Goal: Find specific fact

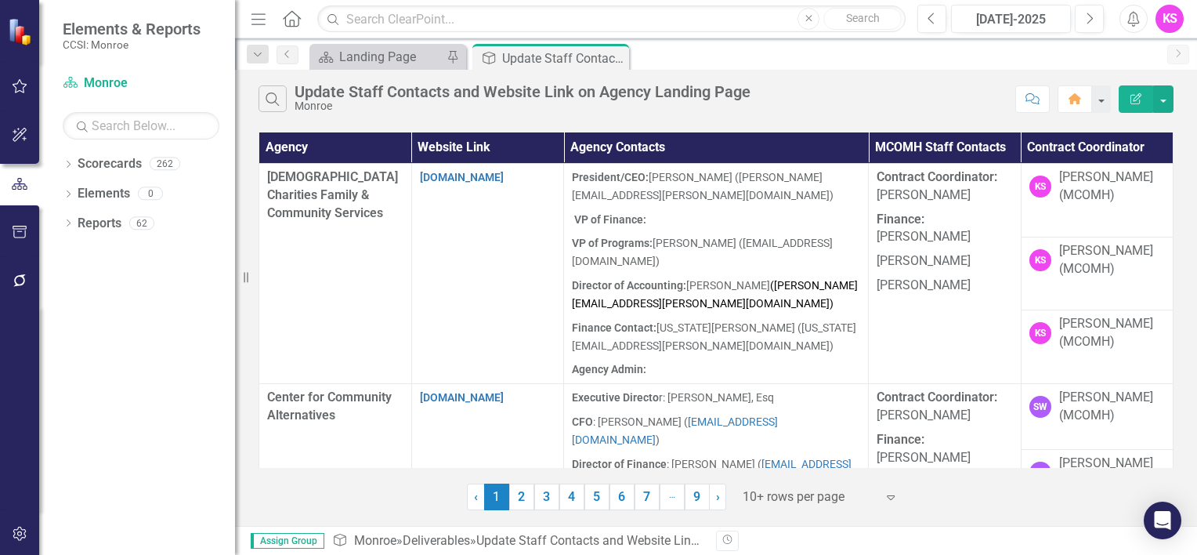
click at [886, 495] on icon "Expand" at bounding box center [891, 496] width 16 height 13
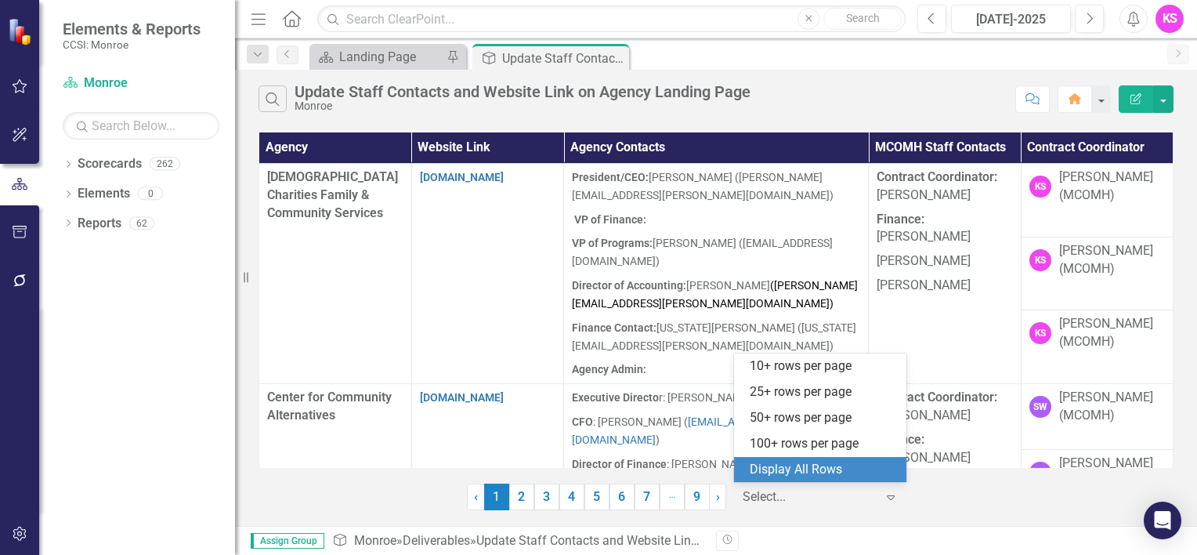
click at [820, 473] on div "Display All Rows" at bounding box center [823, 470] width 147 height 18
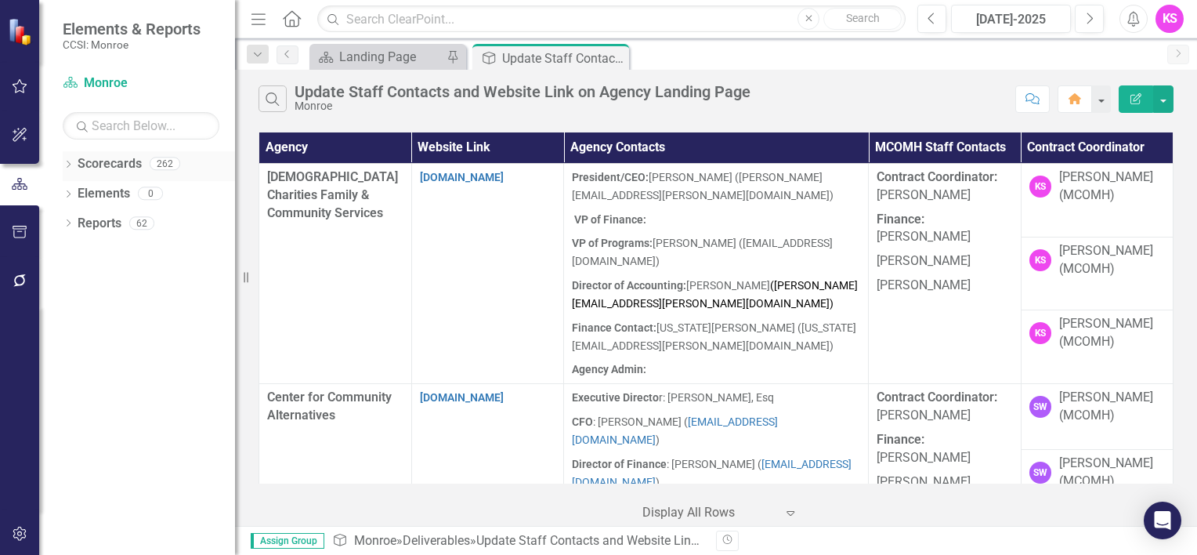
click at [69, 157] on div "Dropdown Scorecards 262" at bounding box center [149, 166] width 172 height 30
click at [70, 165] on icon "Dropdown" at bounding box center [68, 165] width 11 height 9
click at [80, 194] on icon "Dropdown" at bounding box center [77, 192] width 12 height 9
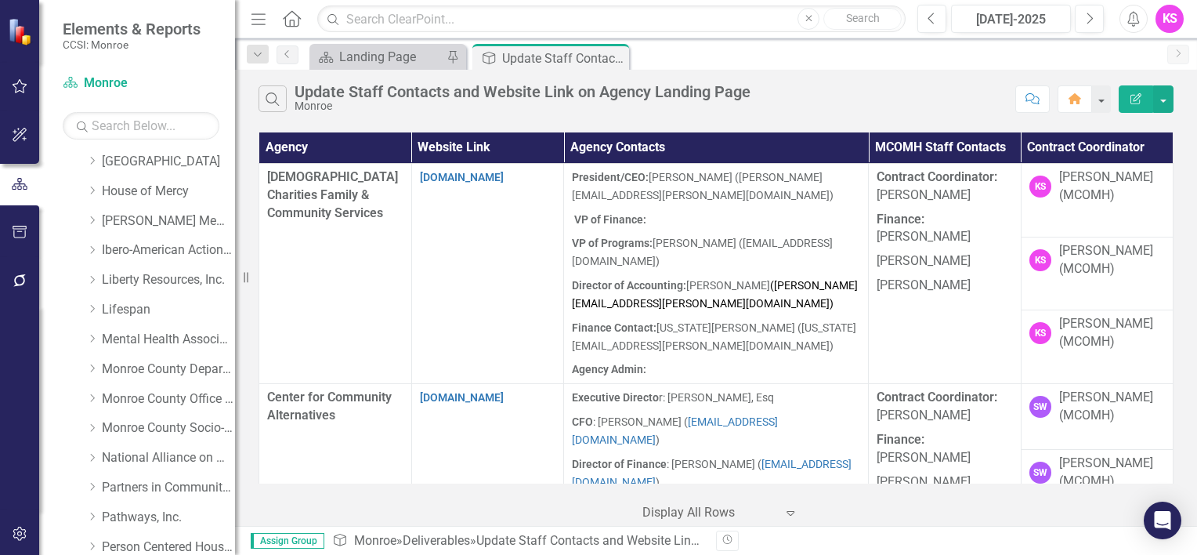
scroll to position [392, 0]
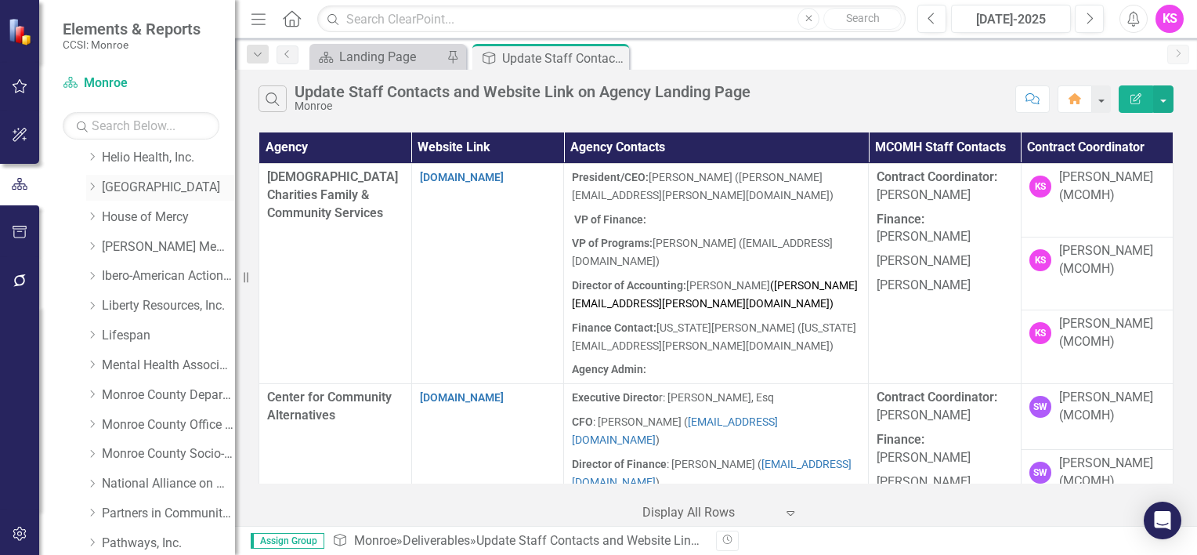
click at [94, 183] on icon "Dropdown" at bounding box center [92, 186] width 12 height 9
click at [165, 186] on link "[GEOGRAPHIC_DATA]" at bounding box center [168, 188] width 133 height 18
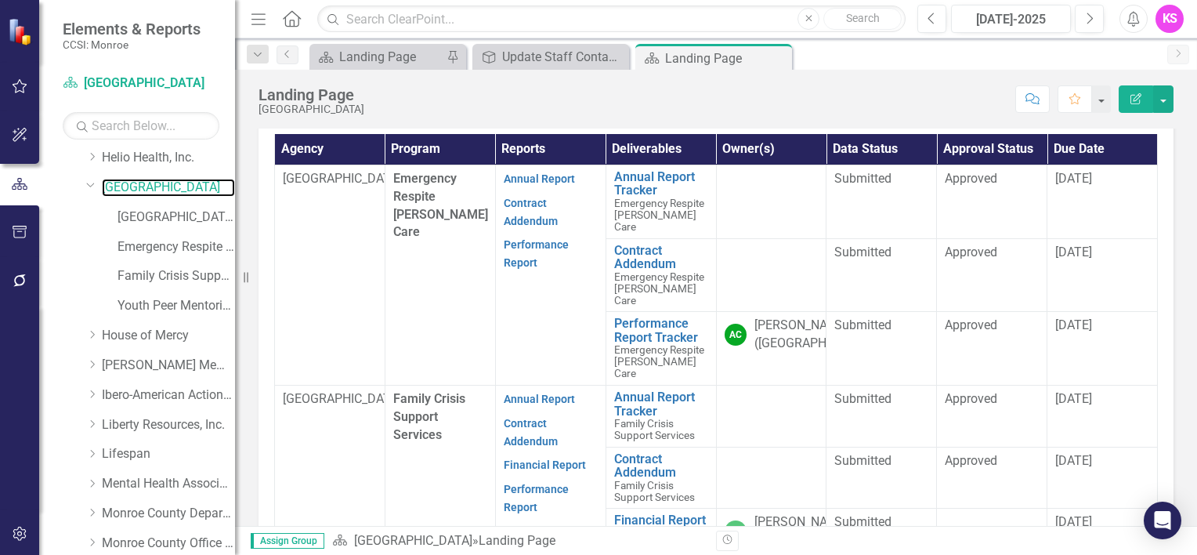
scroll to position [470, 0]
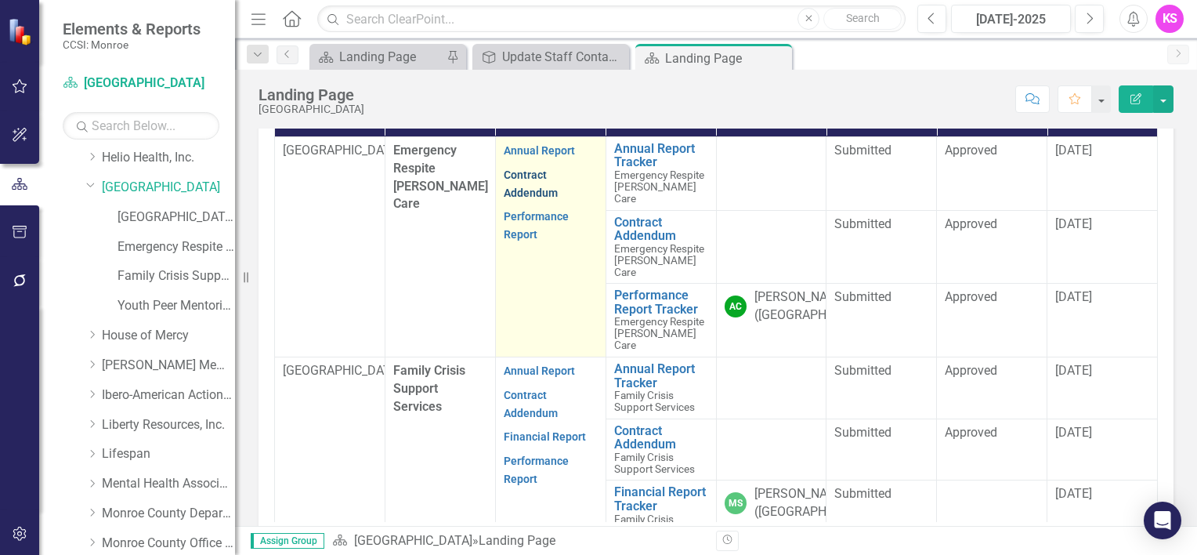
click at [517, 199] on link "Contract Addendum" at bounding box center [531, 183] width 54 height 31
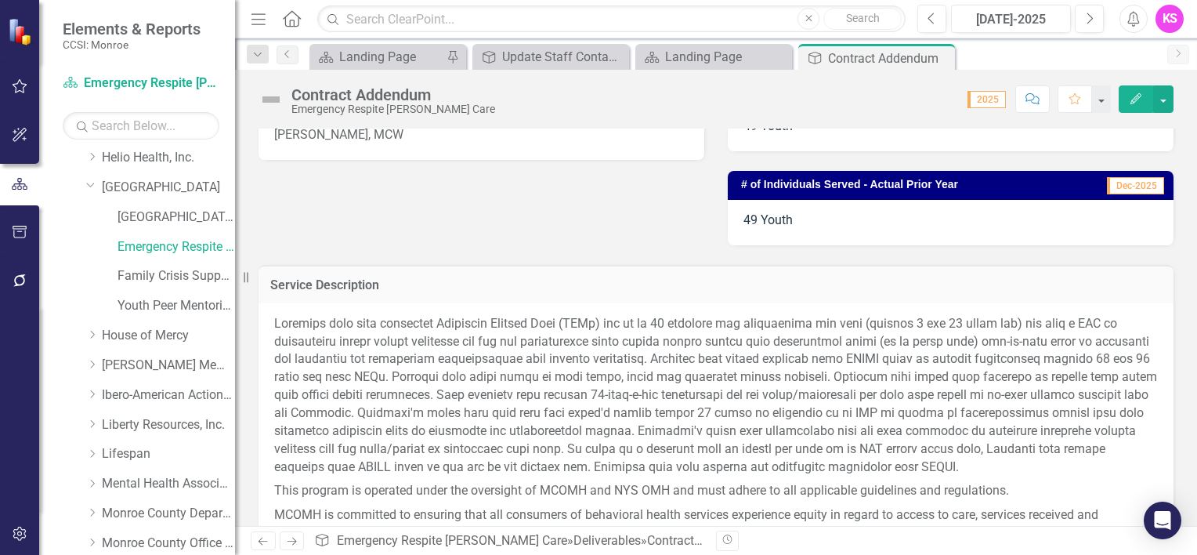
scroll to position [548, 0]
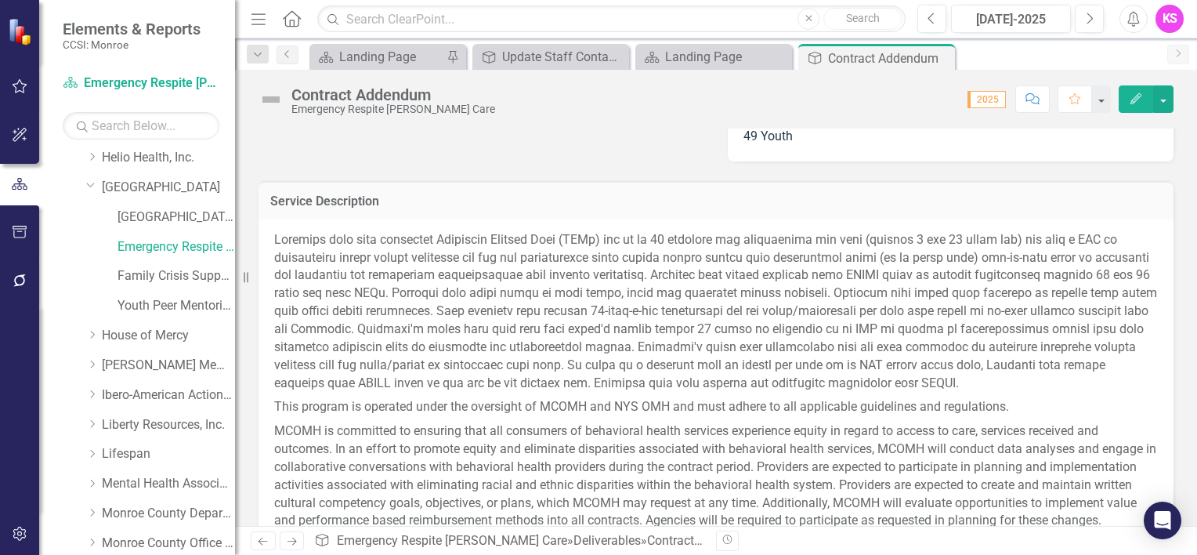
click at [622, 354] on p at bounding box center [716, 313] width 884 height 165
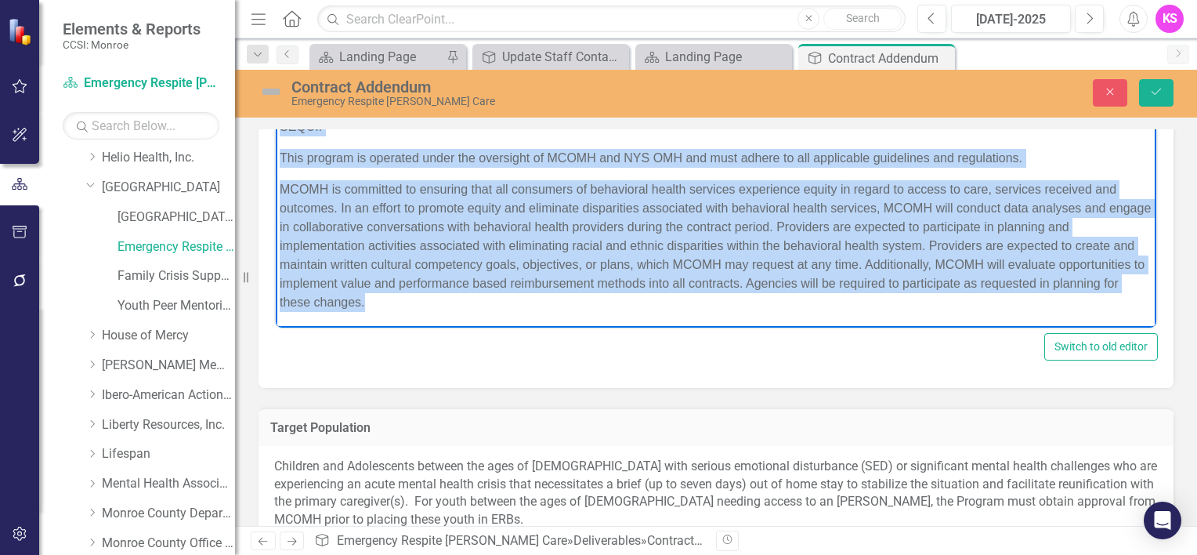
scroll to position [708, 0]
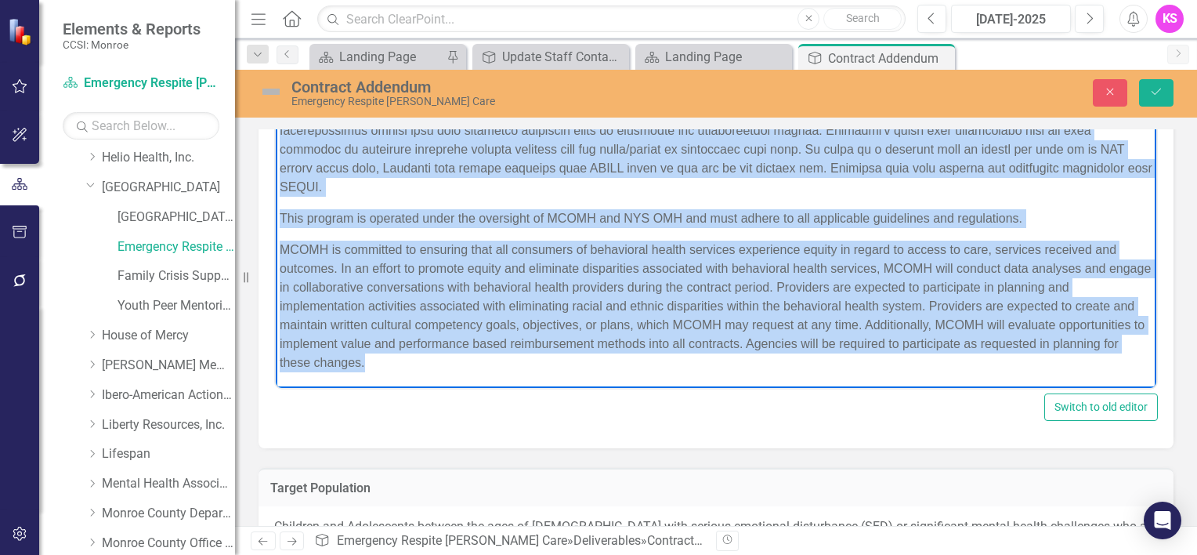
drag, startPoint x: 281, startPoint y: 126, endPoint x: 1105, endPoint y: 185, distance: 826.4
click at [954, 185] on p "Rich Text Area. Press ALT-0 for help." at bounding box center [716, 103] width 873 height 188
copy p "Hillside will make available Emergency Respite Beds (ERBs) for up to 50 childre…"
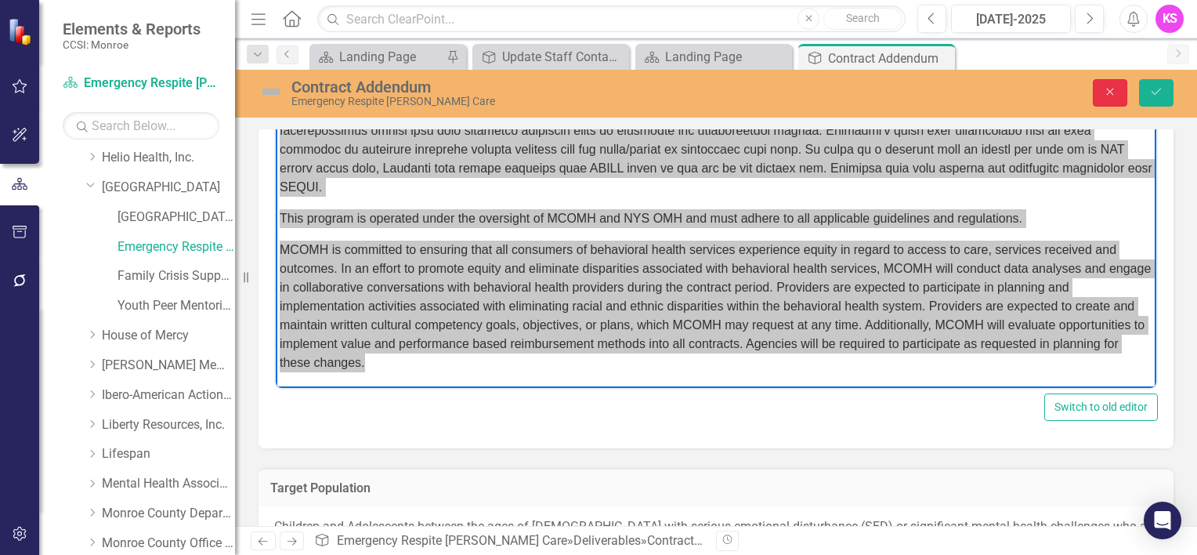
click at [954, 89] on button "Close" at bounding box center [1110, 92] width 34 height 27
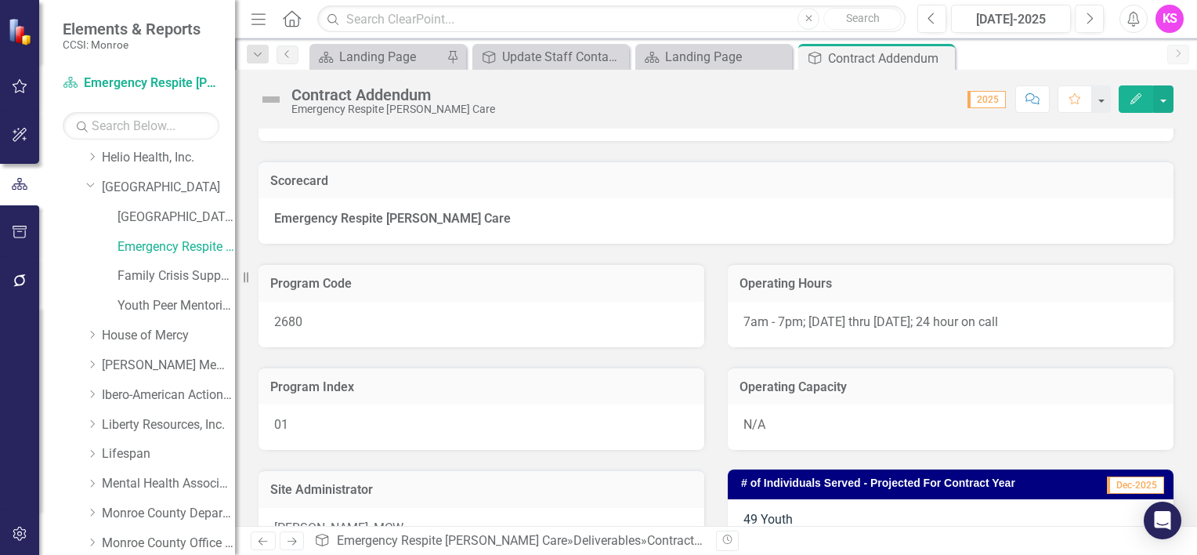
scroll to position [0, 0]
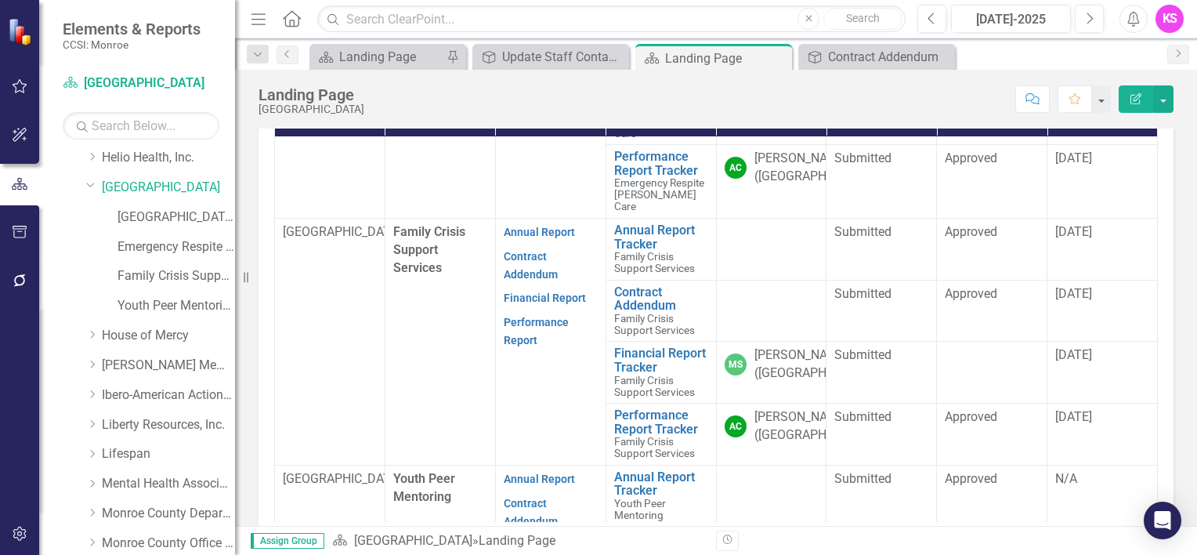
scroll to position [157, 0]
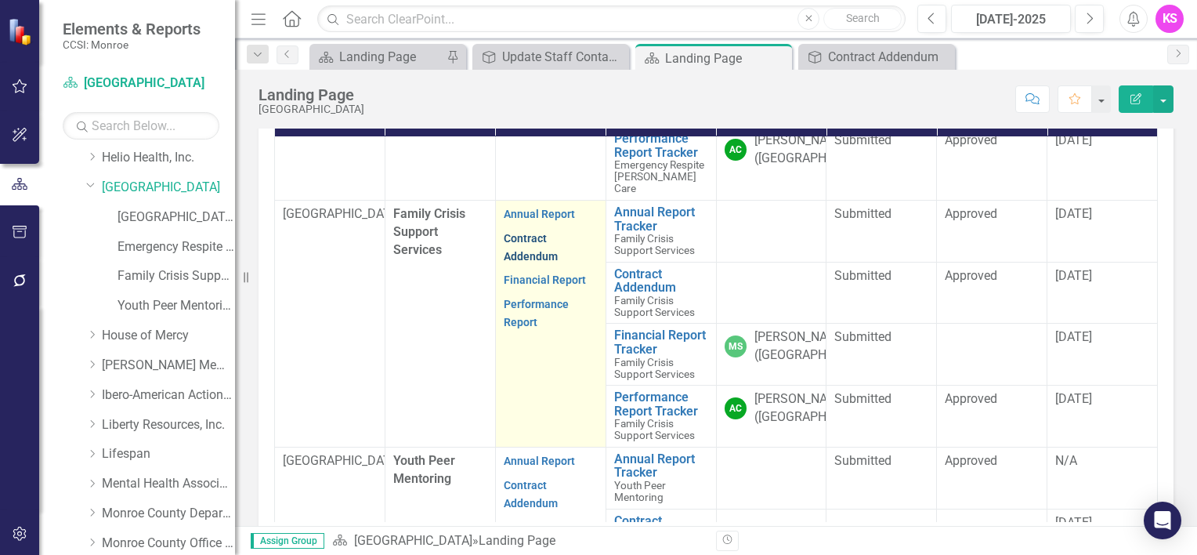
click at [521, 255] on link "Contract Addendum" at bounding box center [531, 247] width 54 height 31
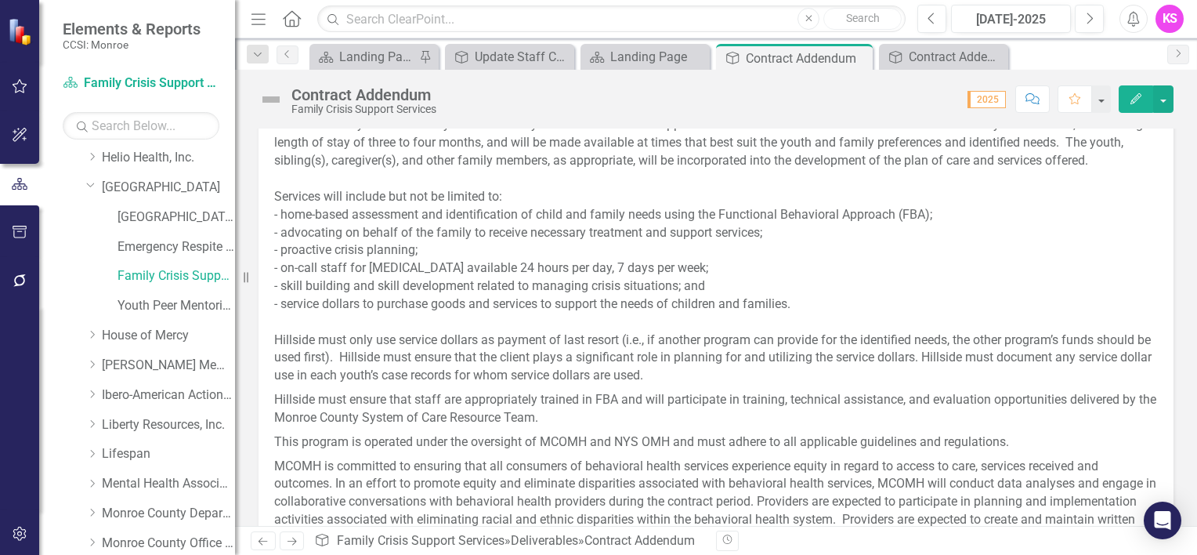
scroll to position [627, 0]
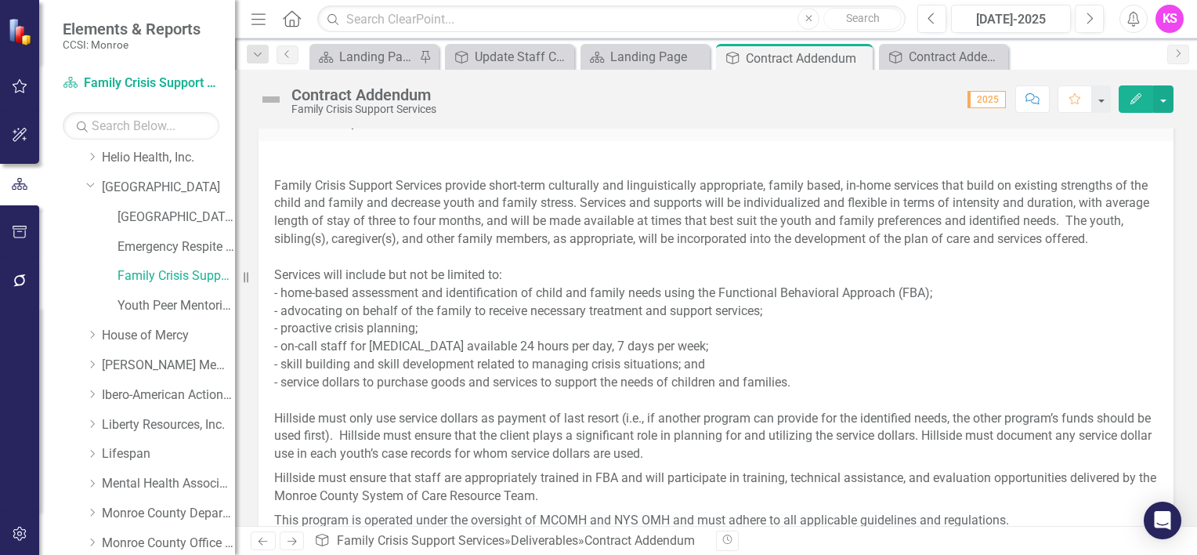
click at [282, 178] on p "Family Crisis Support Services provide short-term culturally and linguistically…" at bounding box center [716, 320] width 884 height 293
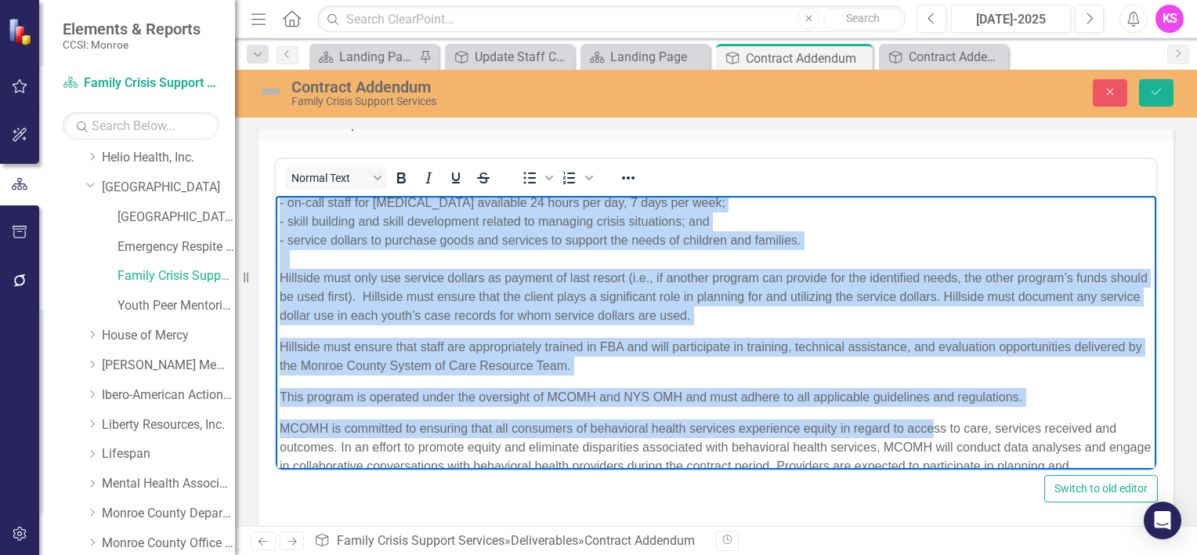
scroll to position [242, 0]
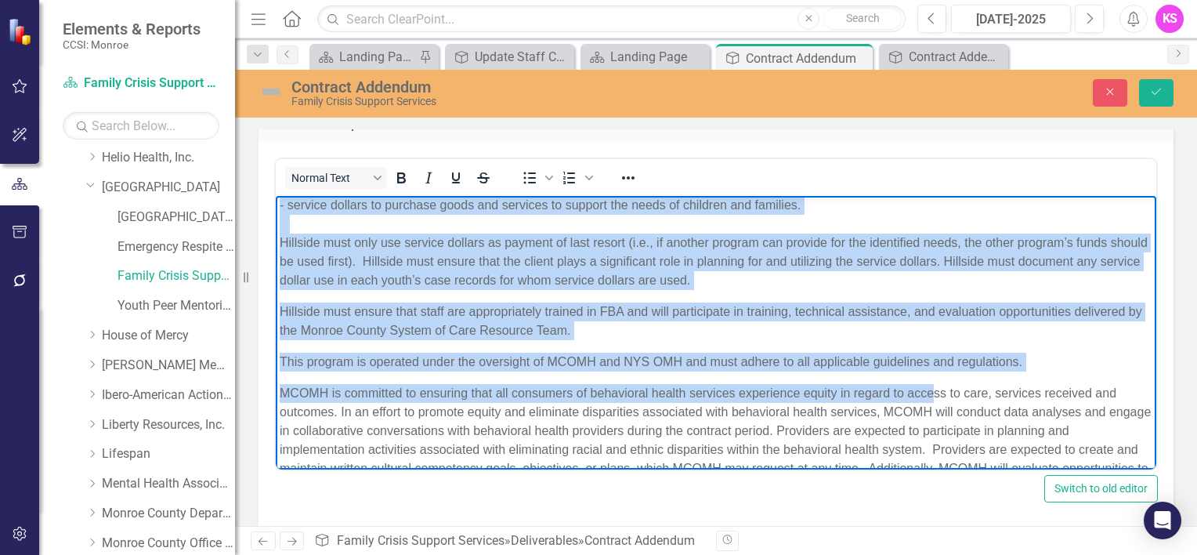
drag, startPoint x: 277, startPoint y: 238, endPoint x: 1022, endPoint y: 340, distance: 752.8
click at [954, 340] on body "Family Crisis Support Services provide short-term culturally and linguistically…" at bounding box center [716, 243] width 881 height 578
copy body "Loremi Dolors Ametcon Adipisci elitsed doeiu-temp incididunt utl etdoloremagnaa…"
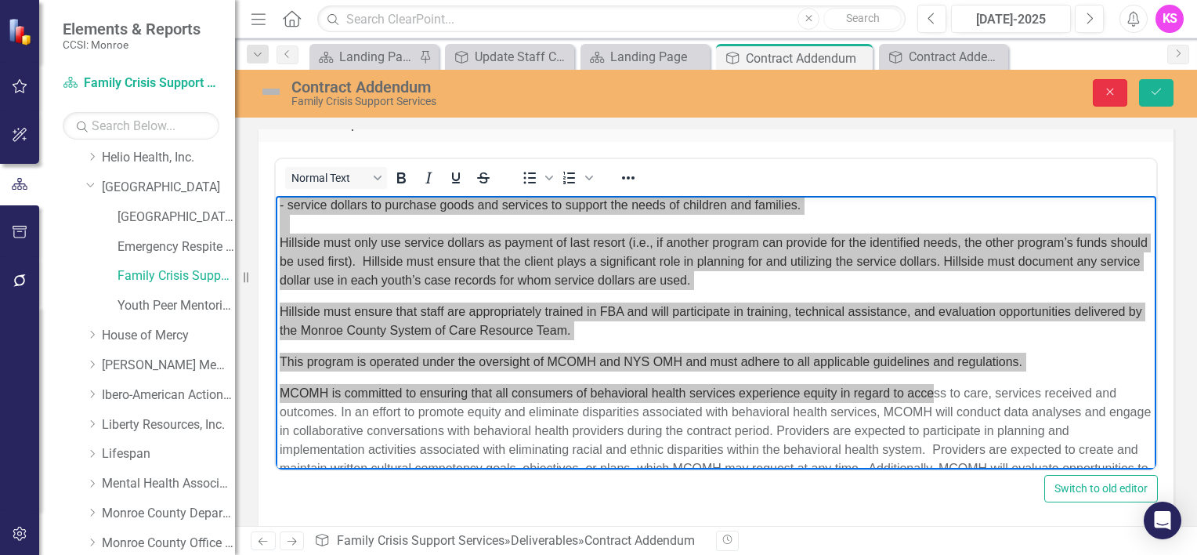
click at [954, 83] on button "Close" at bounding box center [1110, 92] width 34 height 27
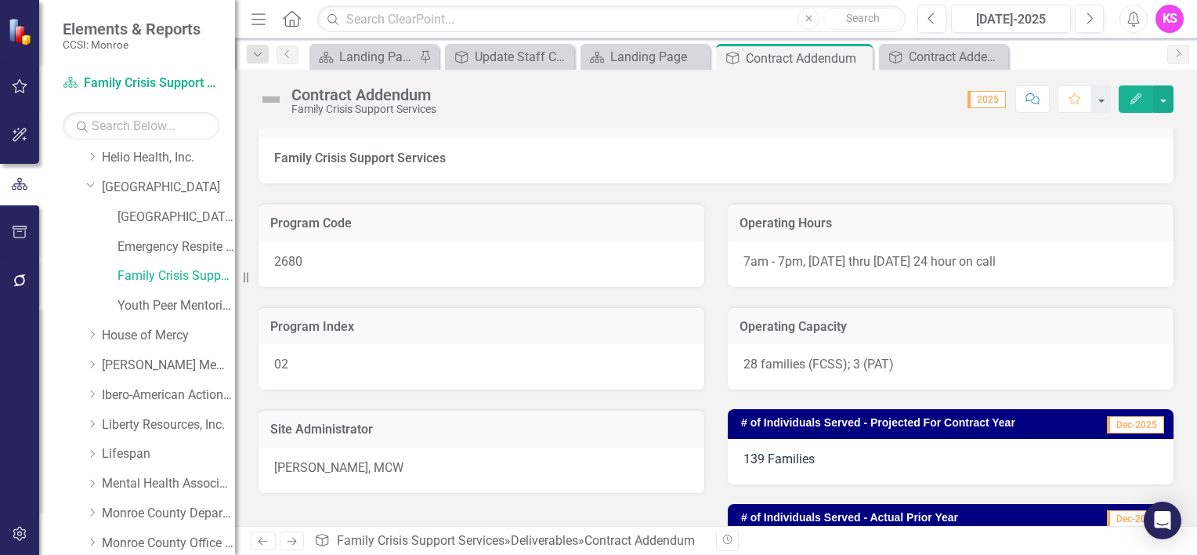
scroll to position [78, 0]
